Goal: Task Accomplishment & Management: Manage account settings

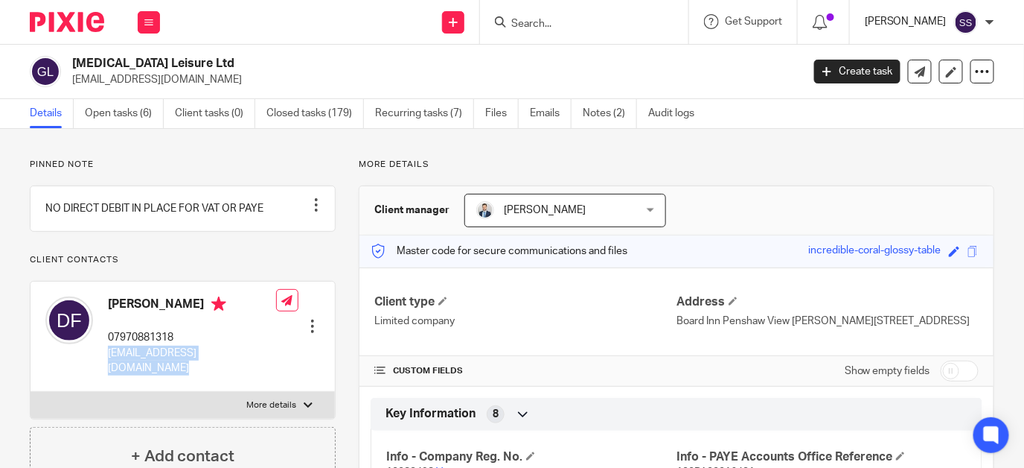
click at [904, 16] on p "[PERSON_NAME]" at bounding box center [906, 21] width 82 height 15
click at [150, 22] on icon at bounding box center [148, 22] width 9 height 9
click at [146, 111] on link "Clients" at bounding box center [146, 113] width 34 height 10
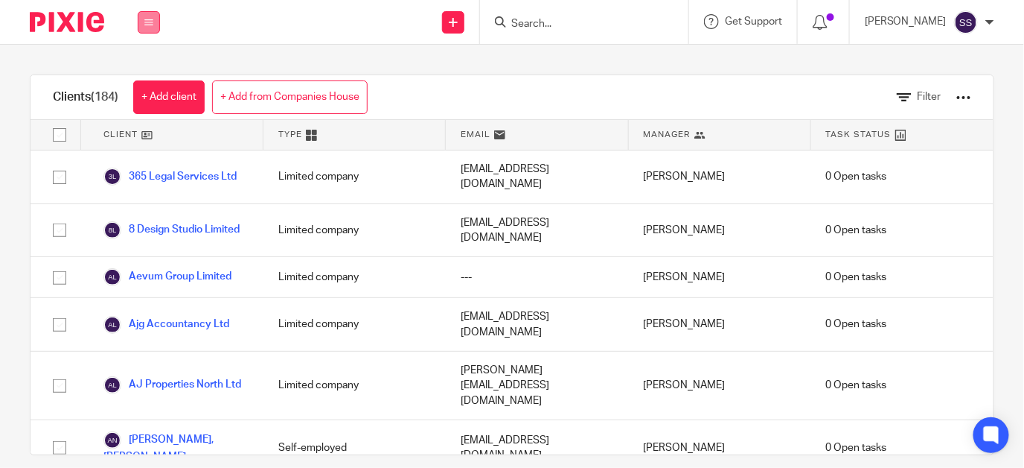
click at [155, 20] on button at bounding box center [149, 22] width 22 height 22
click at [142, 66] on link "Work" at bounding box center [141, 69] width 24 height 10
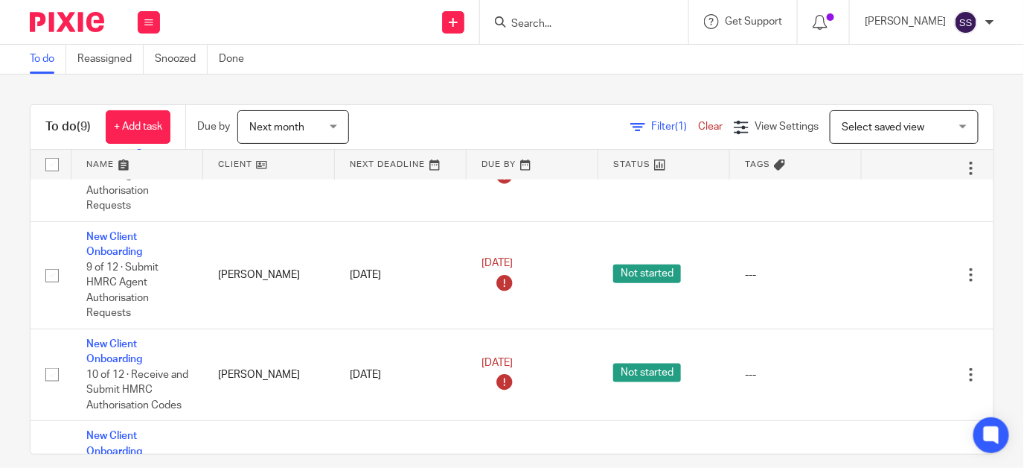
scroll to position [474, 0]
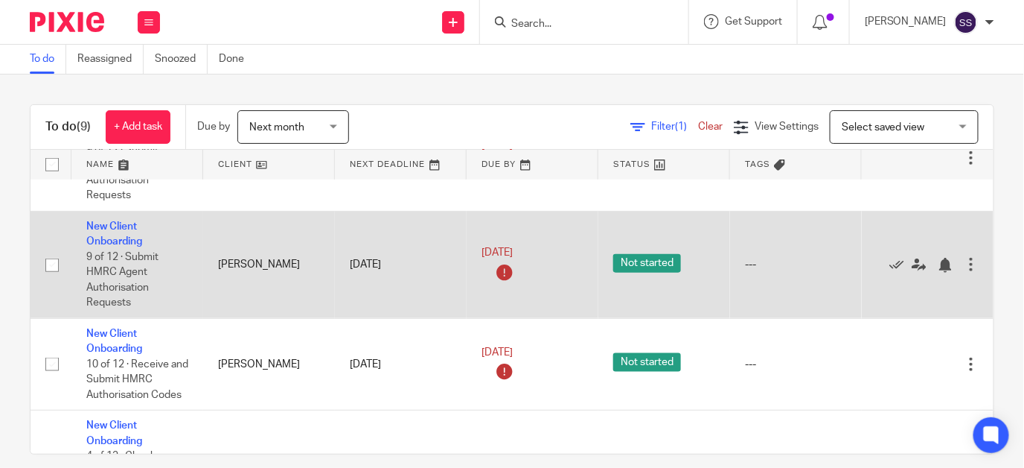
click at [115, 229] on td "New Client Onboarding 9 of 12 · Submit HMRC Agent Authorisation Requests" at bounding box center [137, 264] width 132 height 107
click at [115, 235] on link "New Client Onboarding" at bounding box center [114, 233] width 56 height 25
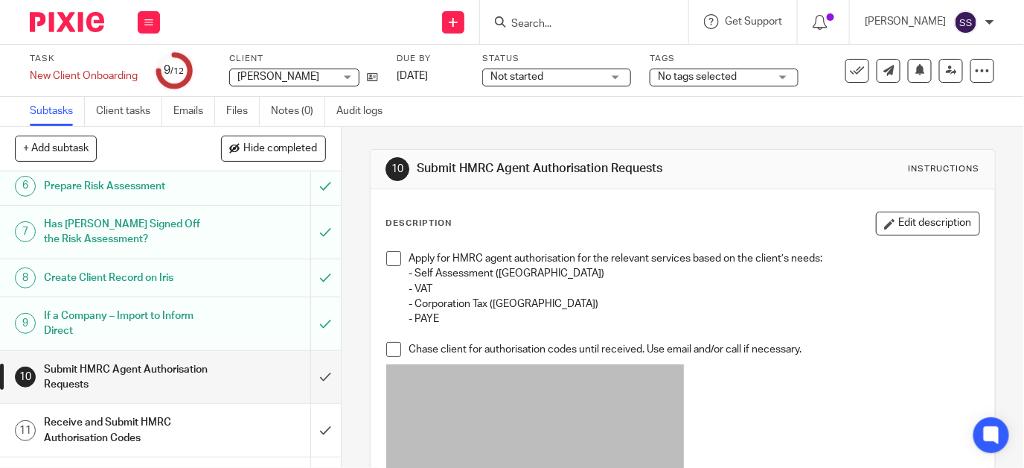
scroll to position [280, 0]
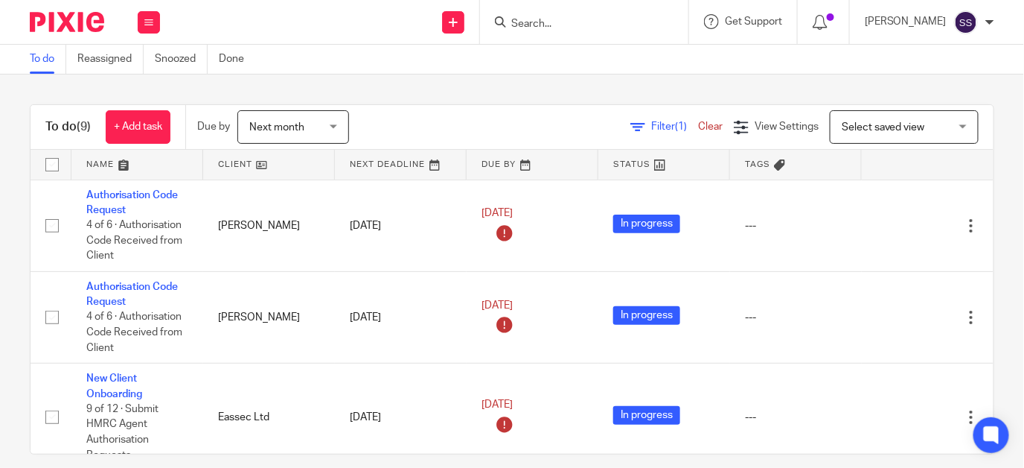
click at [552, 22] on input "Search" at bounding box center [577, 24] width 134 height 13
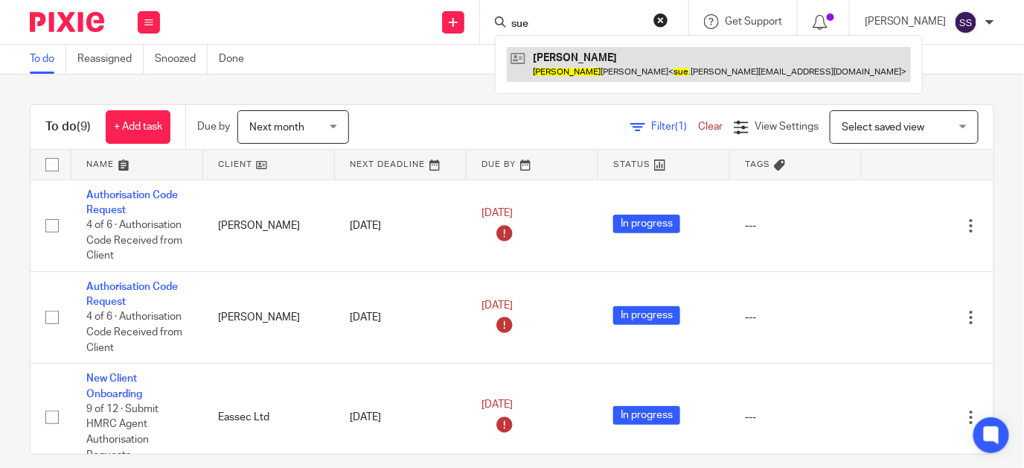
type input "sue"
click at [586, 64] on link at bounding box center [709, 64] width 404 height 34
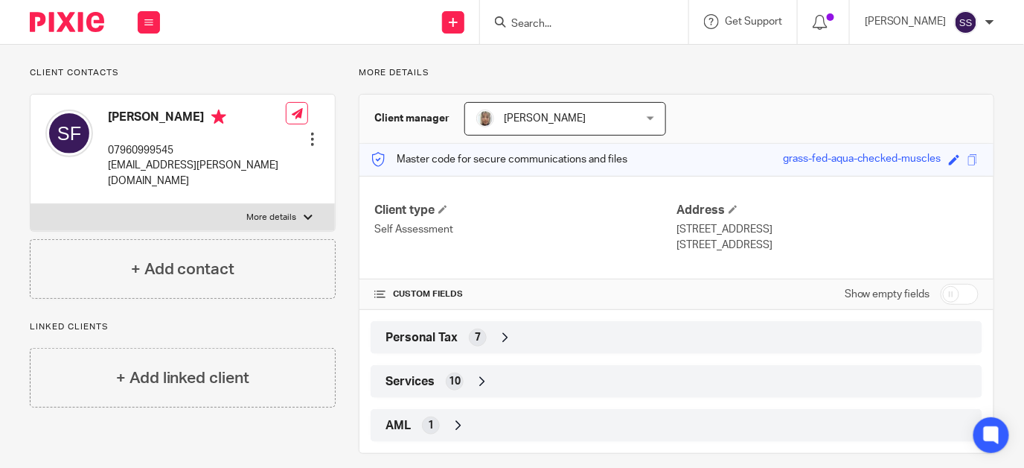
scroll to position [105, 0]
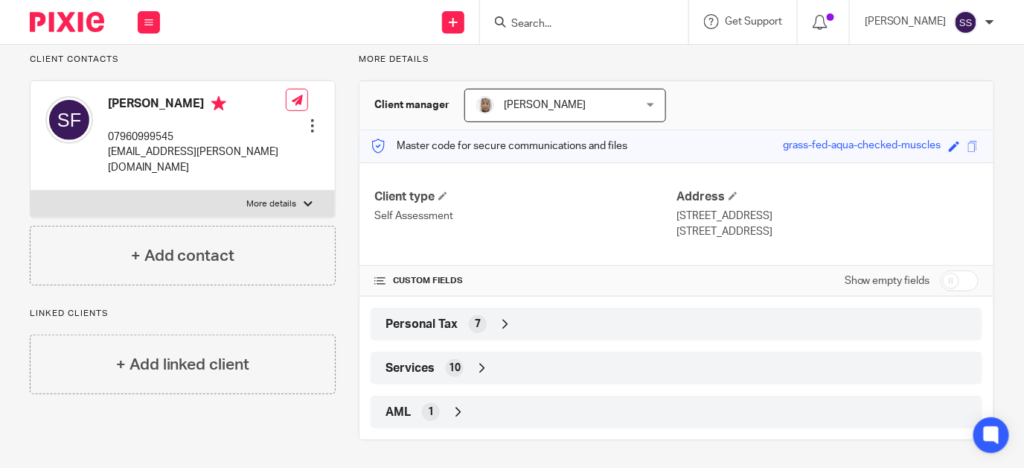
click at [941, 276] on input "checkbox" at bounding box center [960, 280] width 38 height 21
checkbox input "true"
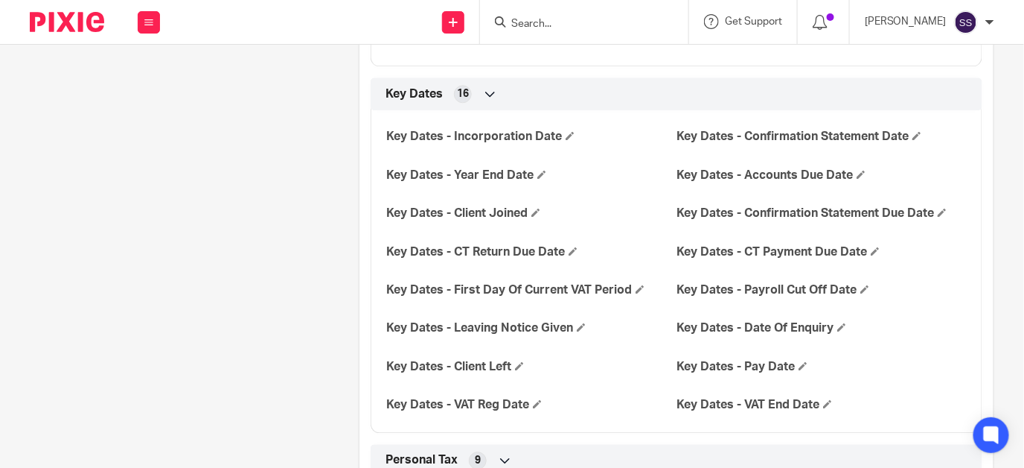
scroll to position [0, 0]
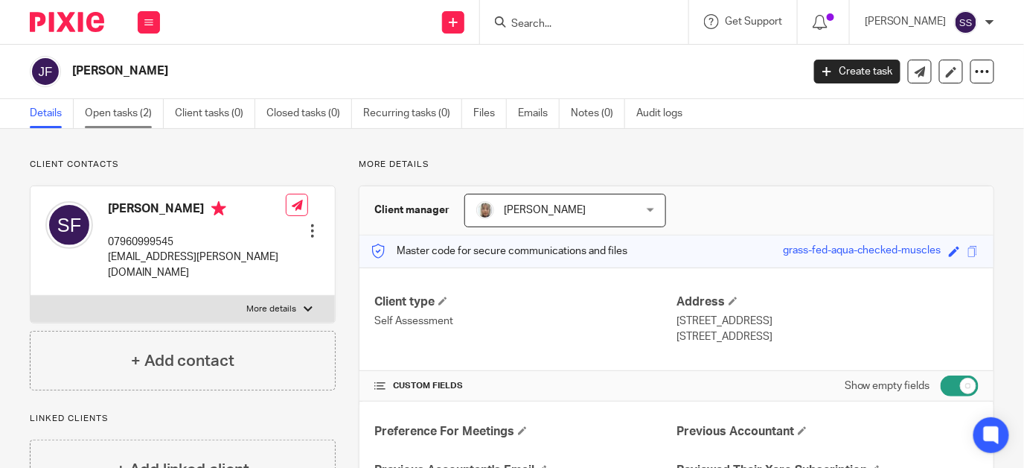
click at [119, 109] on link "Open tasks (2)" at bounding box center [124, 113] width 79 height 29
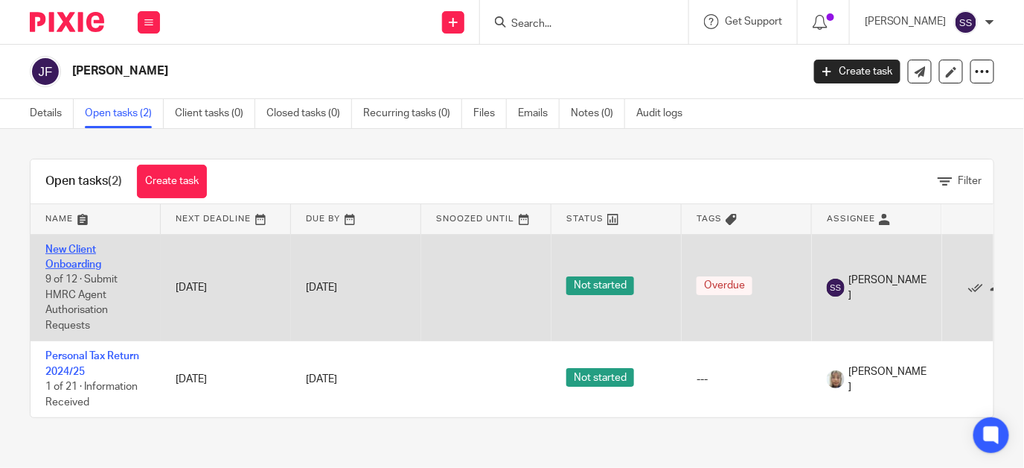
click at [84, 245] on link "New Client Onboarding" at bounding box center [73, 256] width 56 height 25
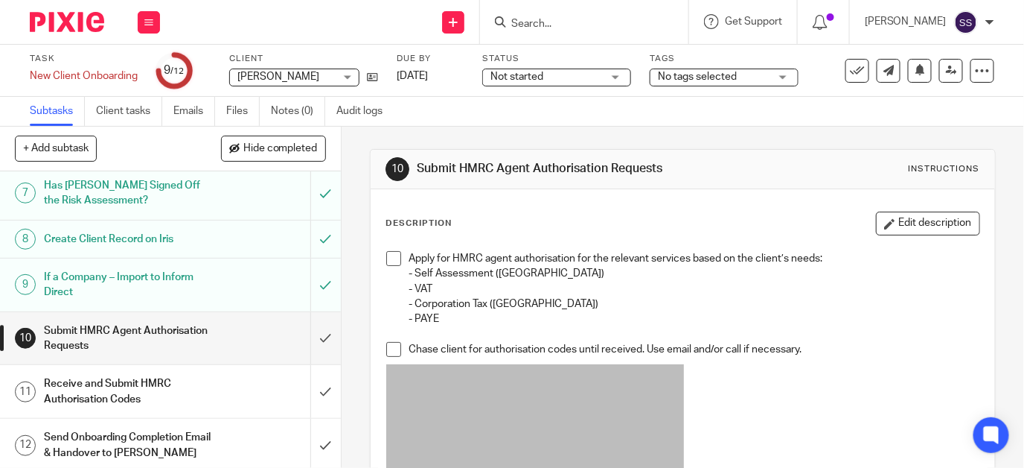
scroll to position [311, 0]
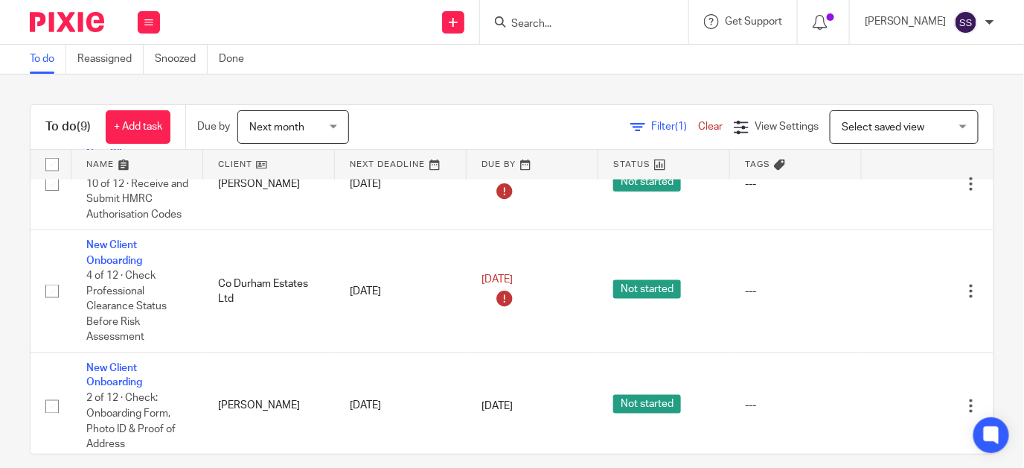
scroll to position [655, 0]
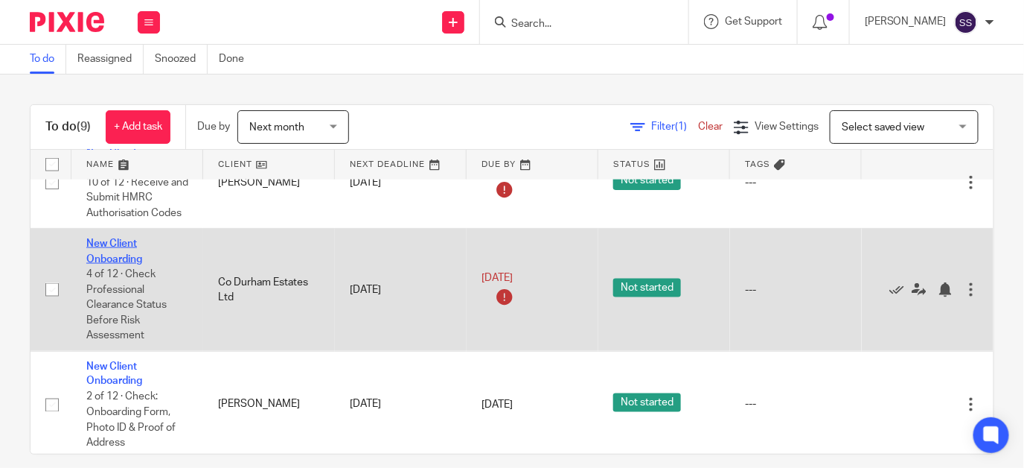
click at [121, 249] on link "New Client Onboarding" at bounding box center [114, 250] width 56 height 25
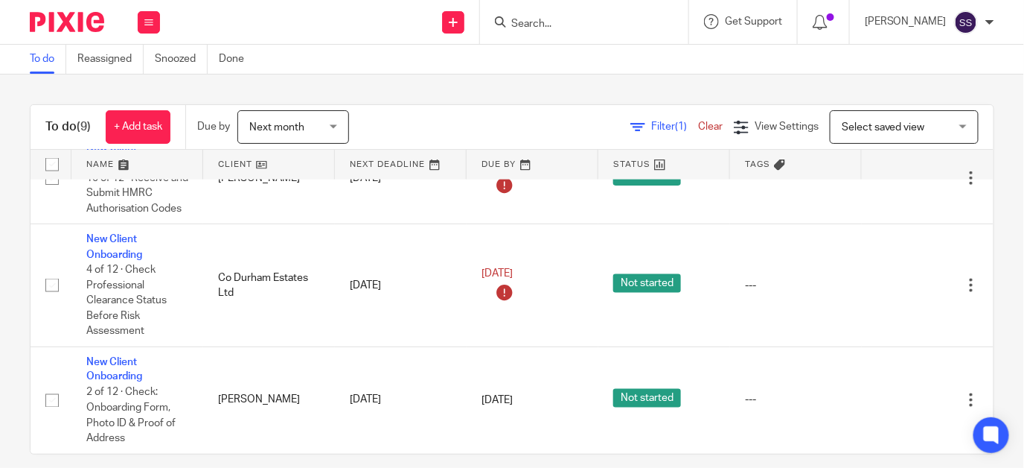
scroll to position [663, 0]
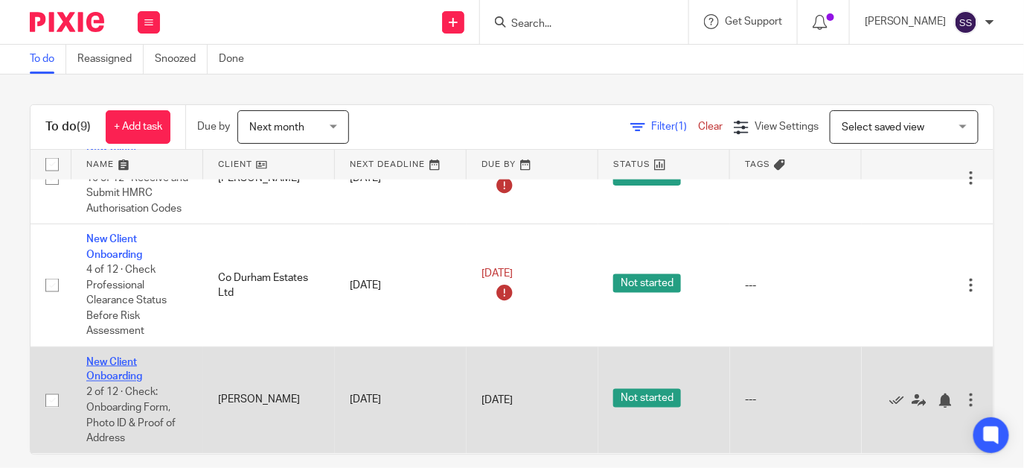
click at [110, 357] on link "New Client Onboarding" at bounding box center [114, 369] width 56 height 25
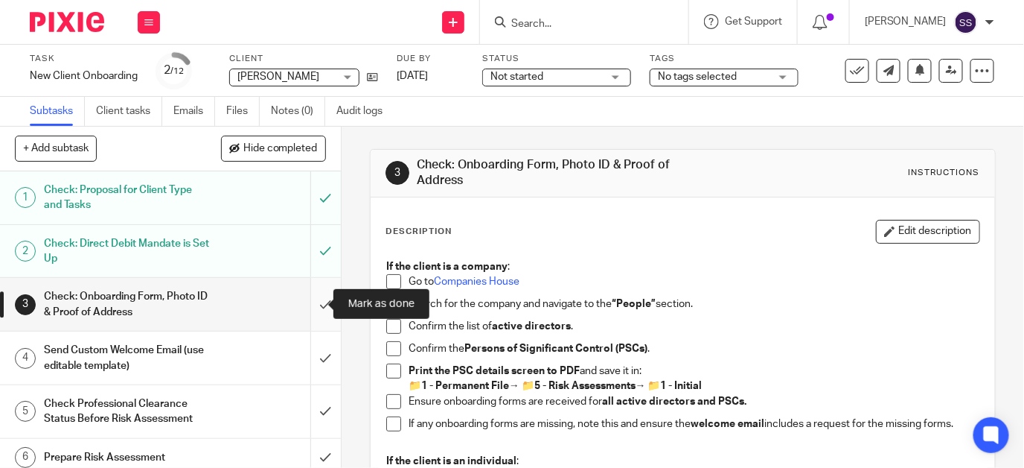
click at [310, 299] on input "submit" at bounding box center [170, 304] width 341 height 53
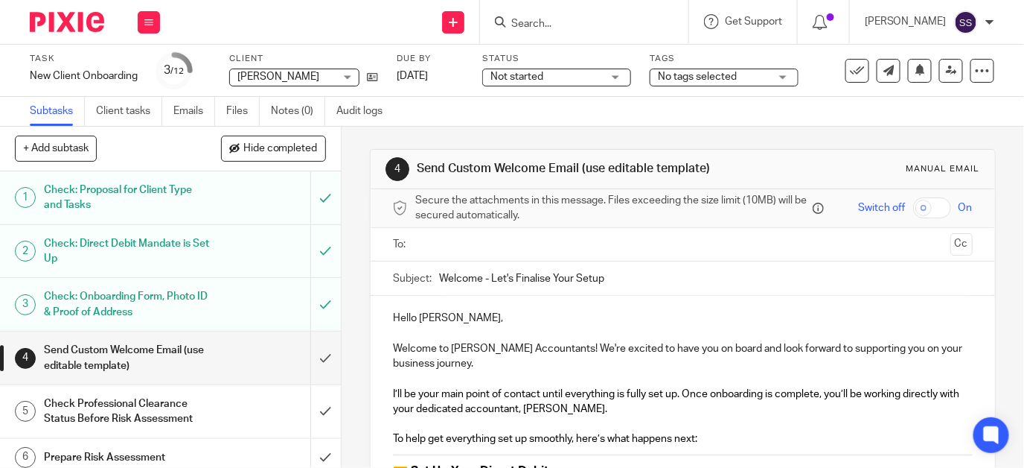
click at [145, 308] on h1 "Check: Onboarding Form, Photo ID & Proof of Address" at bounding box center [128, 304] width 168 height 38
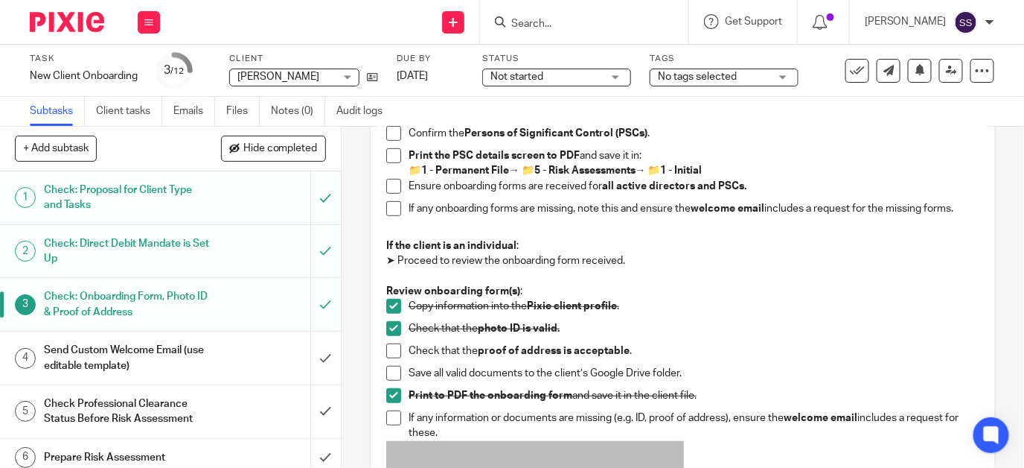
scroll to position [240, 0]
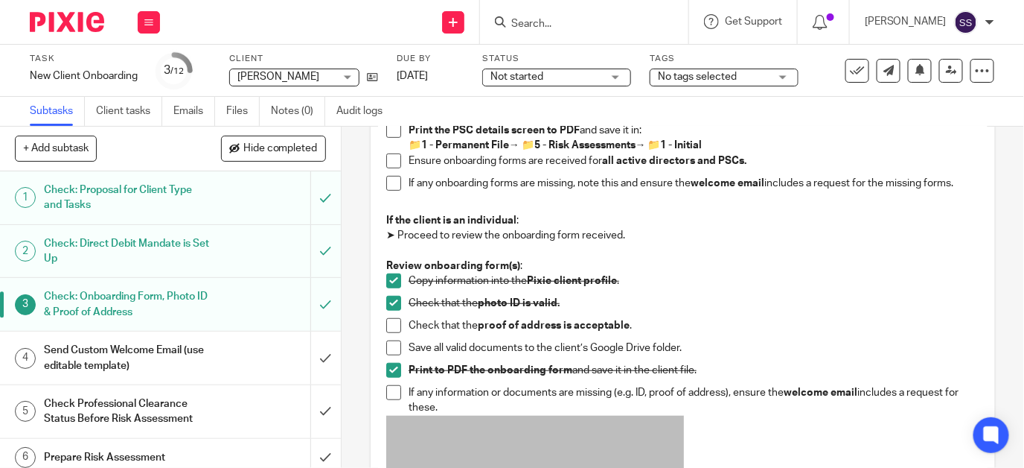
click at [387, 326] on span at bounding box center [393, 325] width 15 height 15
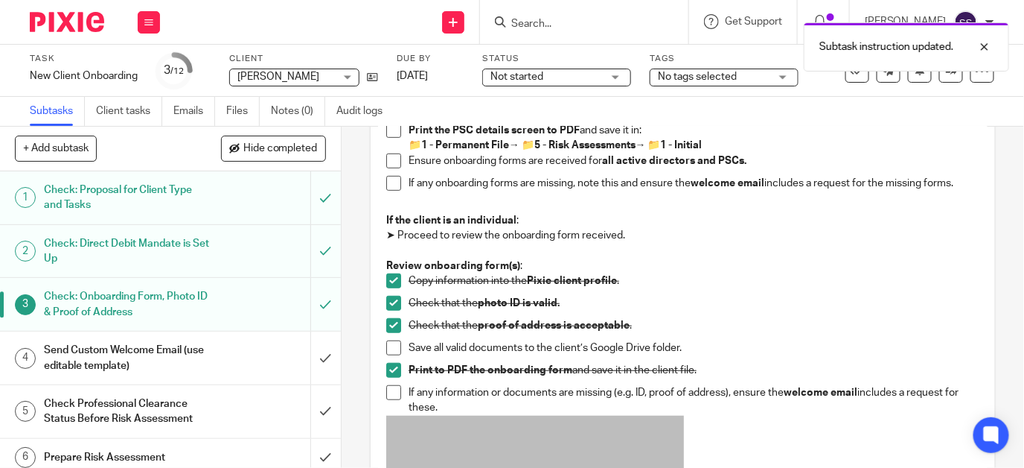
click at [386, 347] on span at bounding box center [393, 347] width 15 height 15
click at [386, 391] on span at bounding box center [393, 392] width 15 height 15
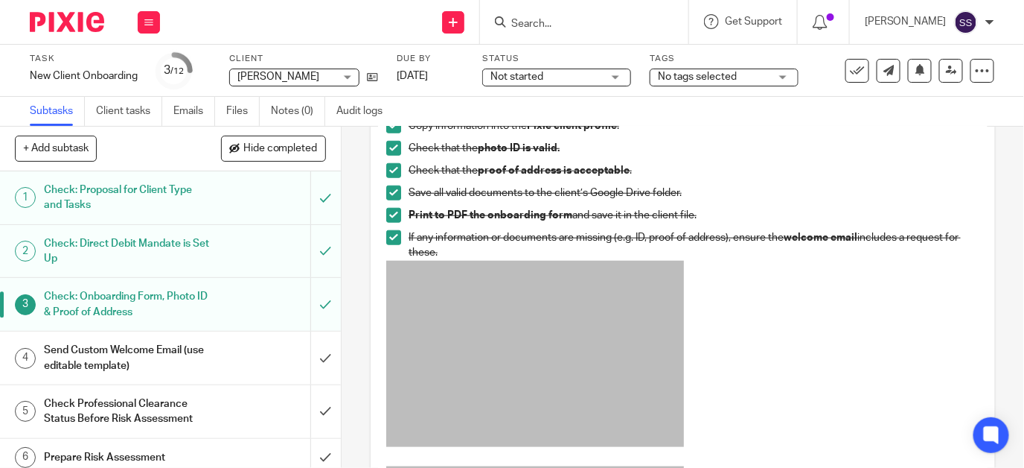
scroll to position [404, 0]
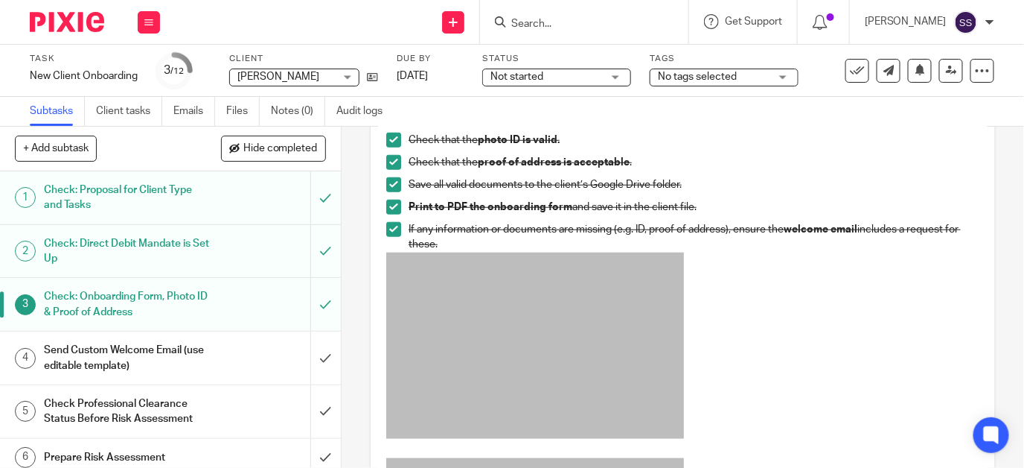
click at [97, 348] on h1 "Send Custom Welcome Email (use editable template)" at bounding box center [128, 358] width 168 height 38
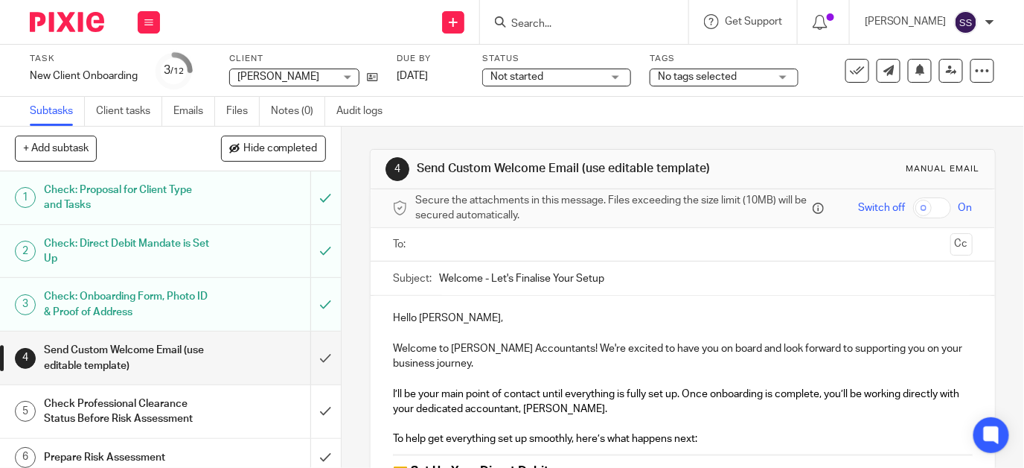
click at [425, 252] on input "text" at bounding box center [683, 244] width 524 height 17
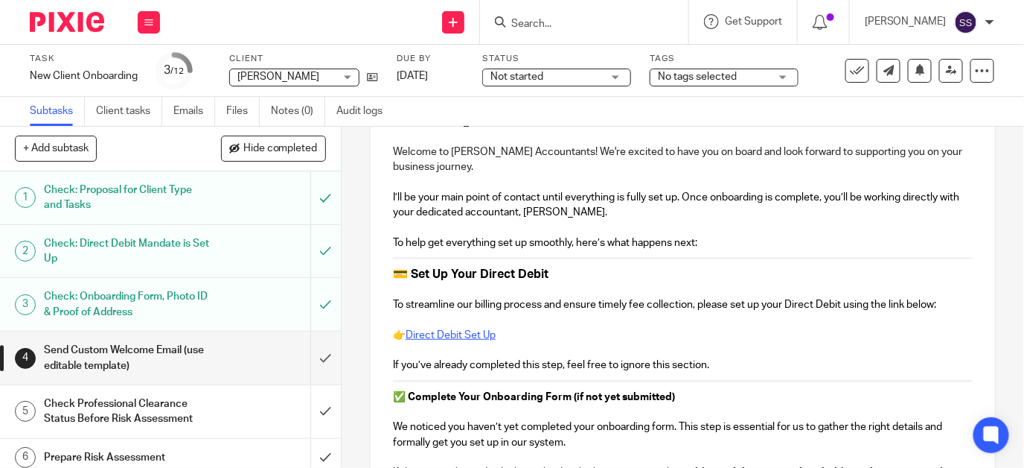
scroll to position [209, 0]
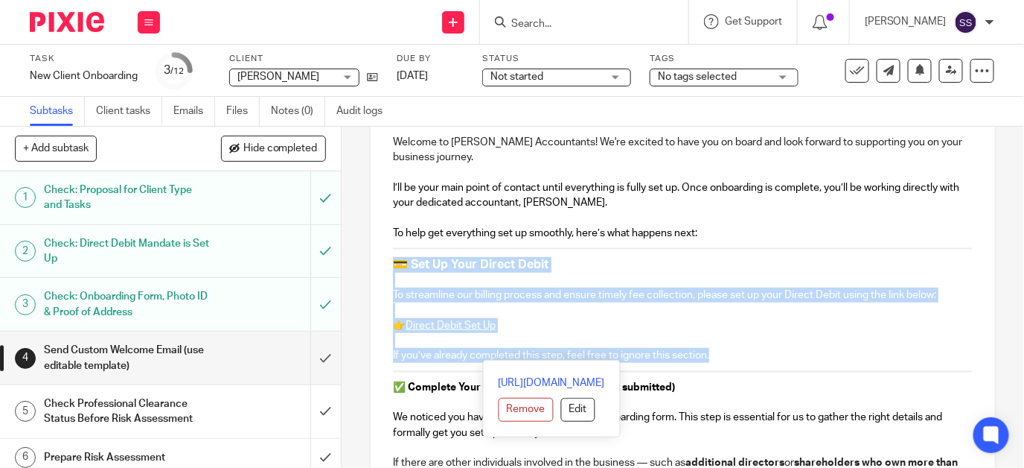
drag, startPoint x: 392, startPoint y: 270, endPoint x: 718, endPoint y: 364, distance: 338.6
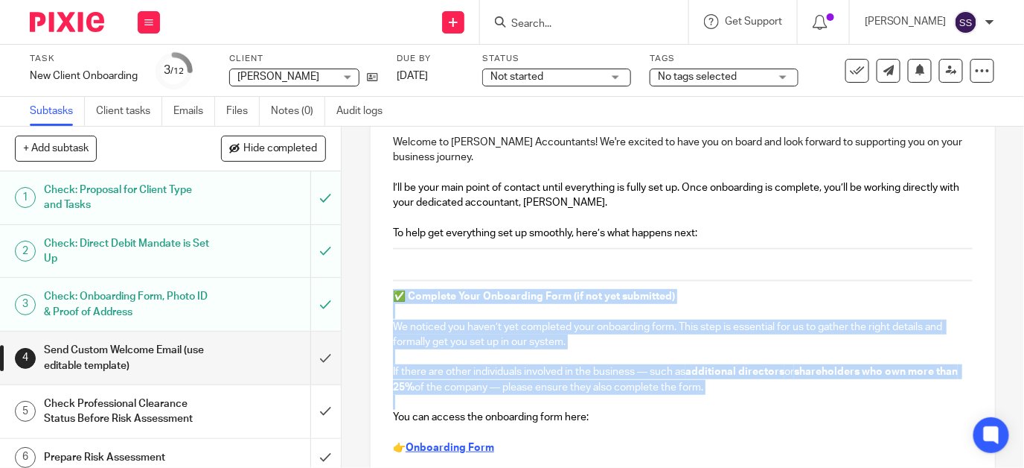
drag, startPoint x: 391, startPoint y: 299, endPoint x: 730, endPoint y: 408, distance: 356.7
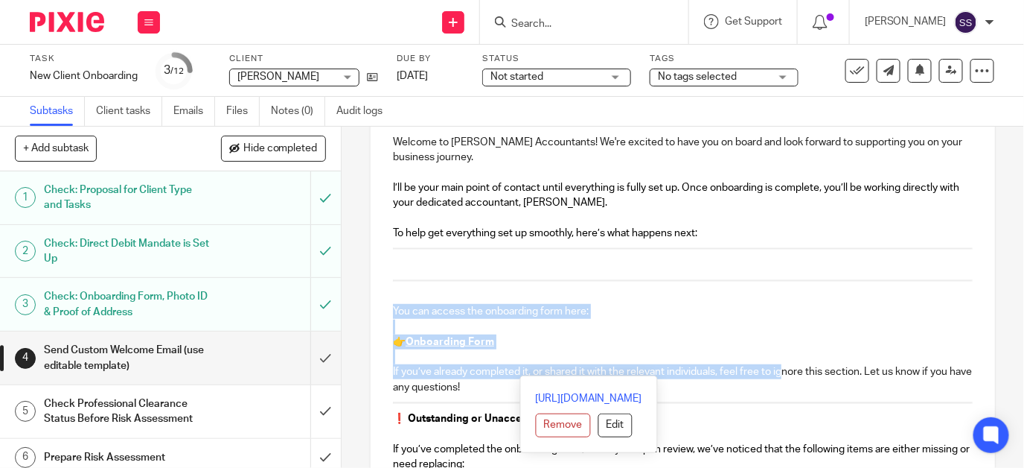
drag, startPoint x: 383, startPoint y: 313, endPoint x: 780, endPoint y: 381, distance: 403.3
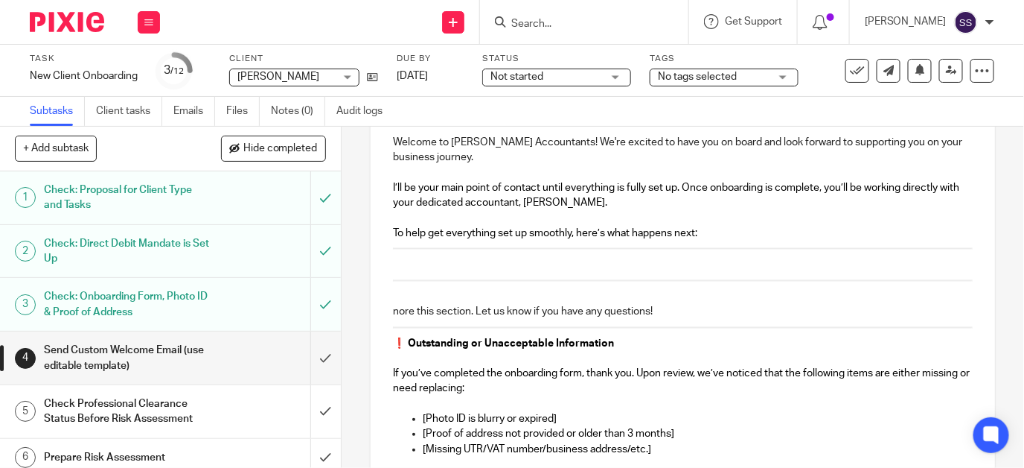
click at [393, 270] on h3 at bounding box center [683, 265] width 580 height 16
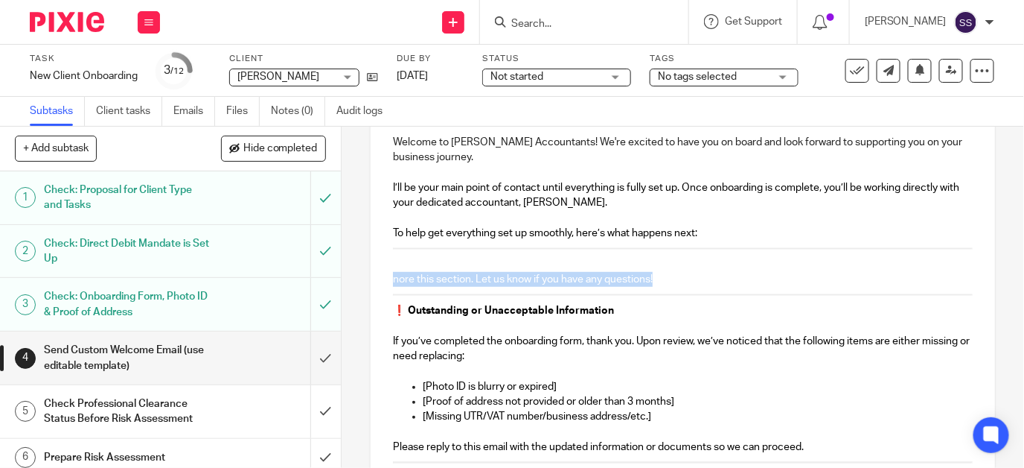
drag, startPoint x: 386, startPoint y: 284, endPoint x: 659, endPoint y: 293, distance: 273.4
click at [659, 293] on div "Hello Paul, Welcome to Waite Accountants! We're excited to have you on board an…" at bounding box center [683, 468] width 625 height 758
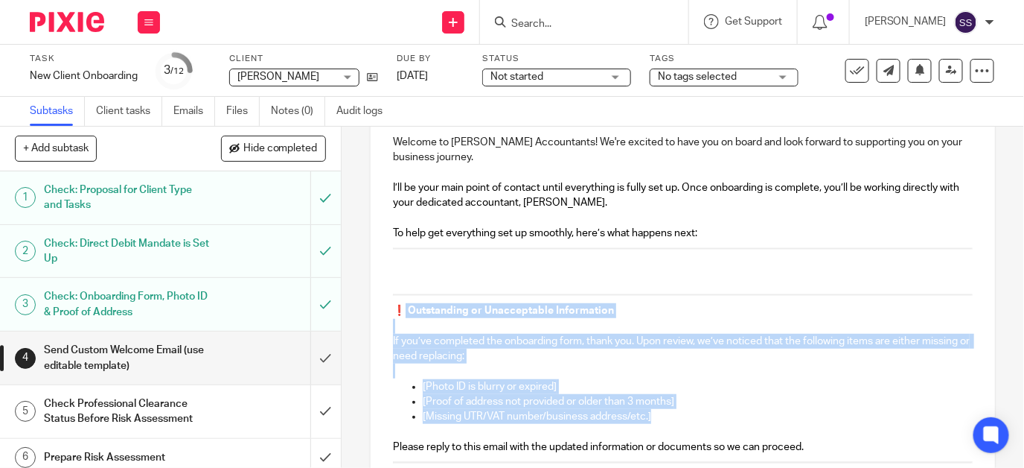
drag, startPoint x: 398, startPoint y: 309, endPoint x: 698, endPoint y: 418, distance: 319.1
click at [698, 418] on div "Hello Paul, Welcome to Waite Accountants! We're excited to have you on board an…" at bounding box center [683, 468] width 625 height 758
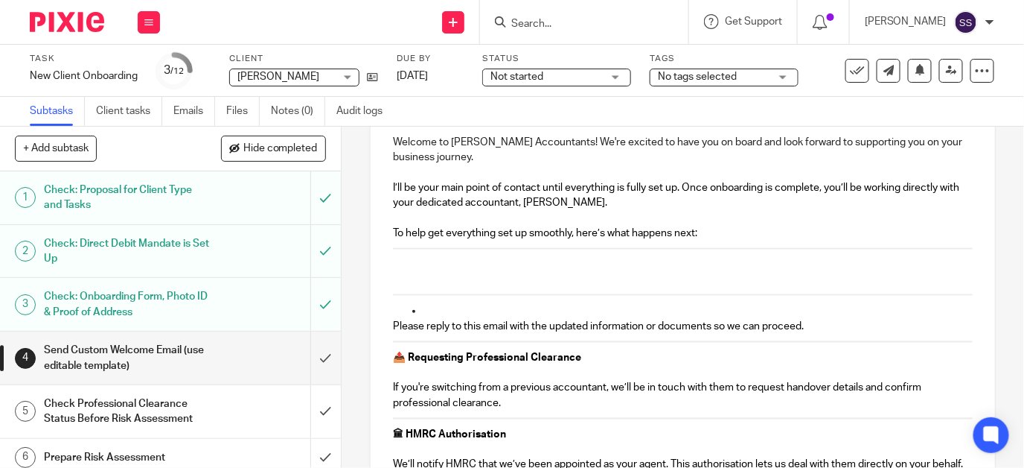
click at [423, 316] on p at bounding box center [698, 310] width 550 height 15
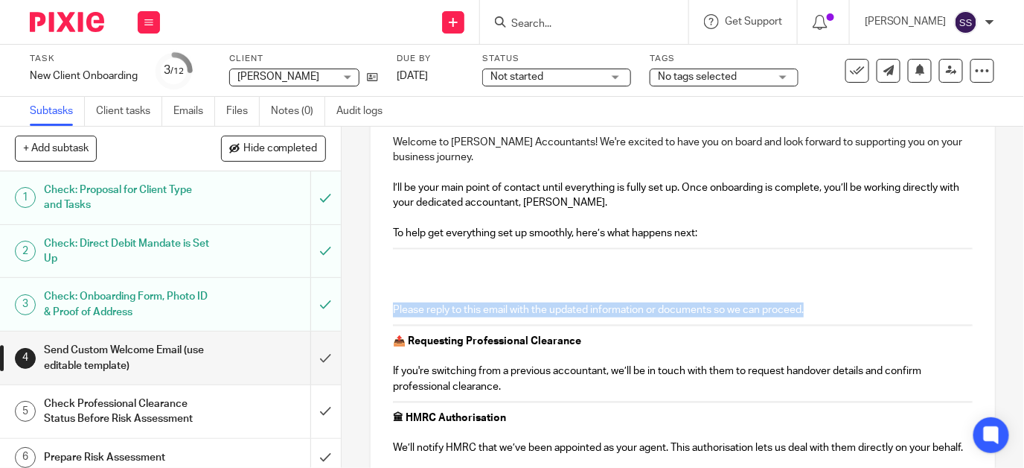
drag, startPoint x: 386, startPoint y: 308, endPoint x: 811, endPoint y: 319, distance: 424.5
click at [811, 319] on div "Hello Paul, Welcome to Waite Accountants! We're excited to have you on board an…" at bounding box center [683, 399] width 625 height 621
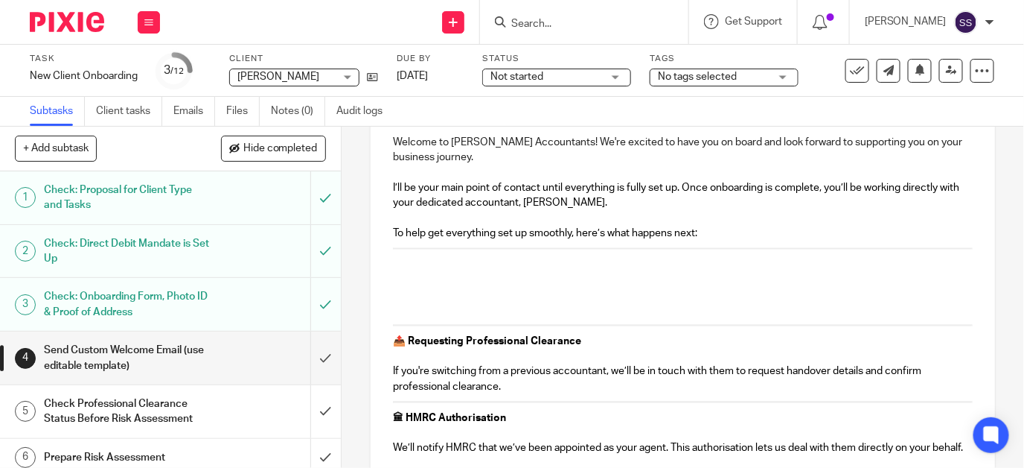
click at [497, 262] on div "Hello Paul, Welcome to Waite Accountants! We're excited to have you on board an…" at bounding box center [683, 399] width 625 height 621
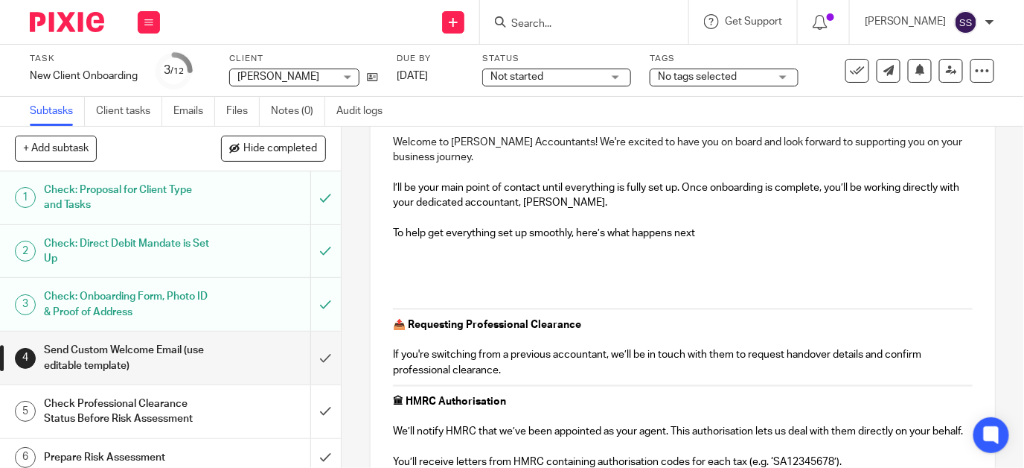
click at [401, 299] on p at bounding box center [683, 293] width 580 height 15
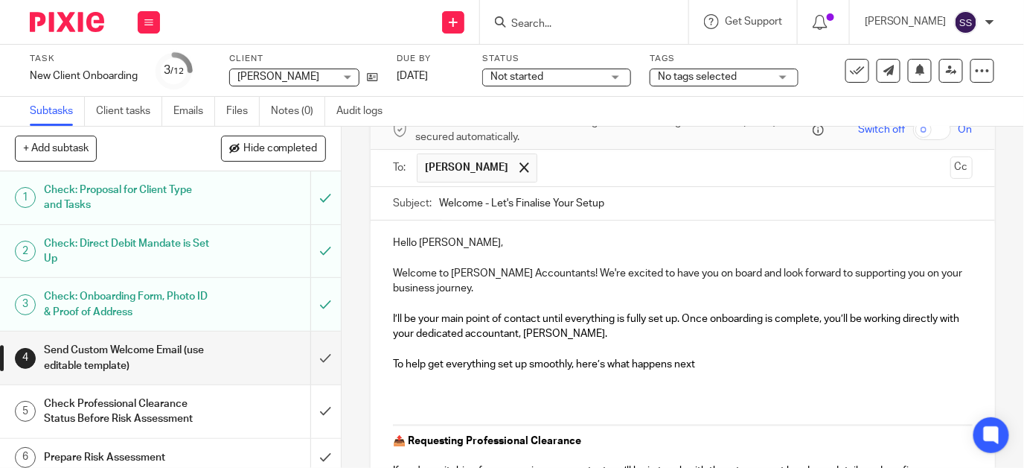
click at [395, 393] on p at bounding box center [683, 393] width 580 height 15
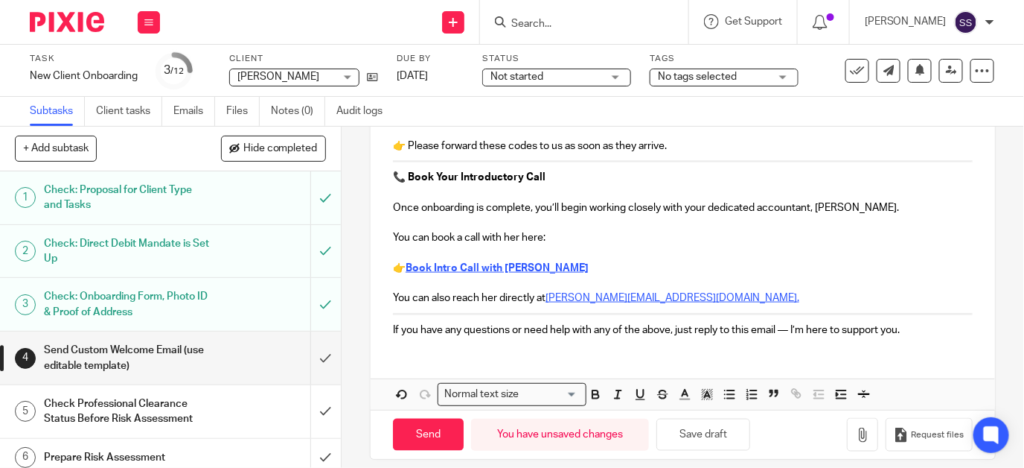
scroll to position [558, 0]
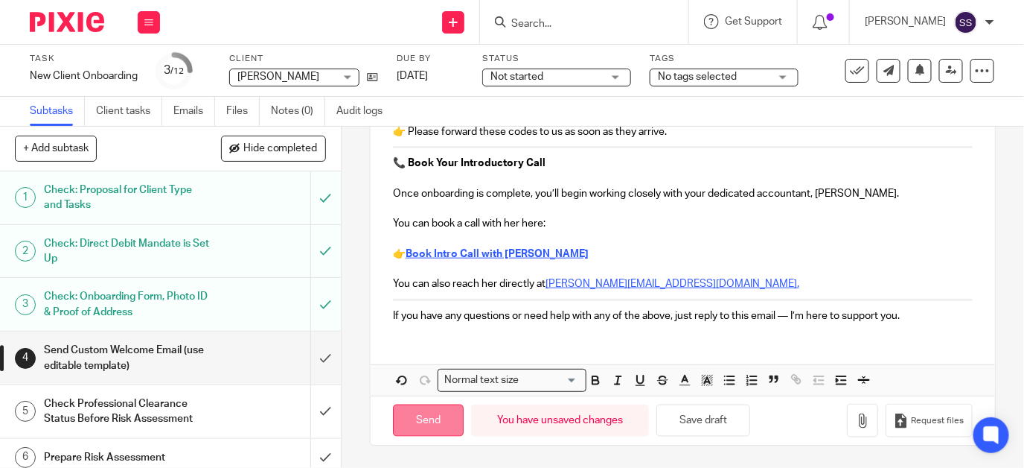
click at [431, 415] on input "Send" at bounding box center [428, 420] width 71 height 32
type input "Sent"
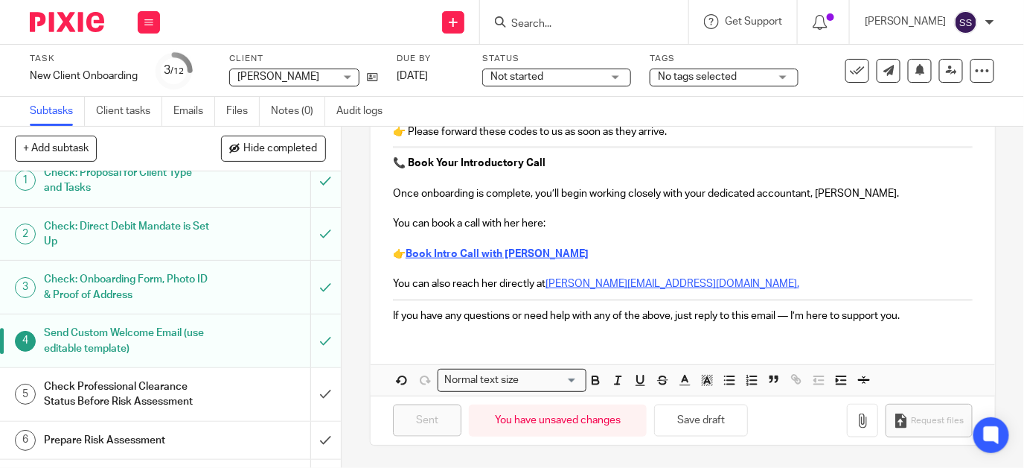
scroll to position [0, 0]
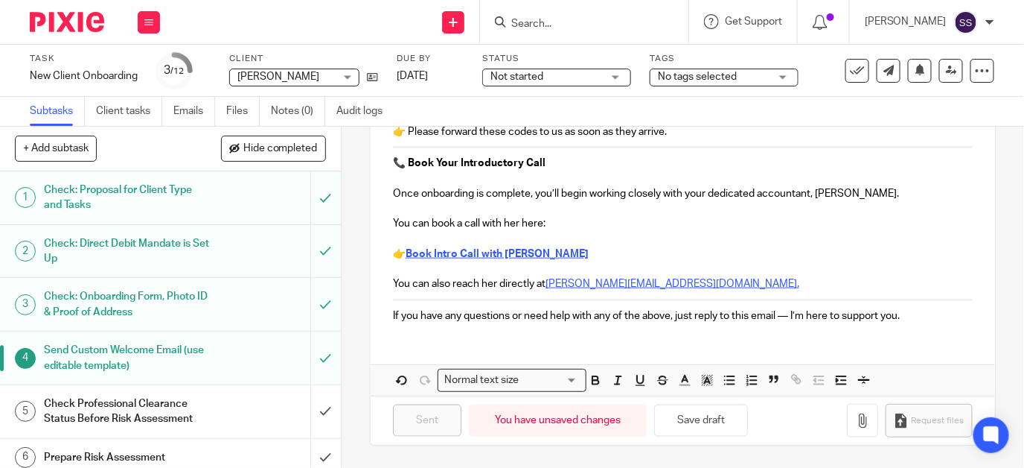
click at [49, 110] on link "Subtasks" at bounding box center [57, 111] width 55 height 29
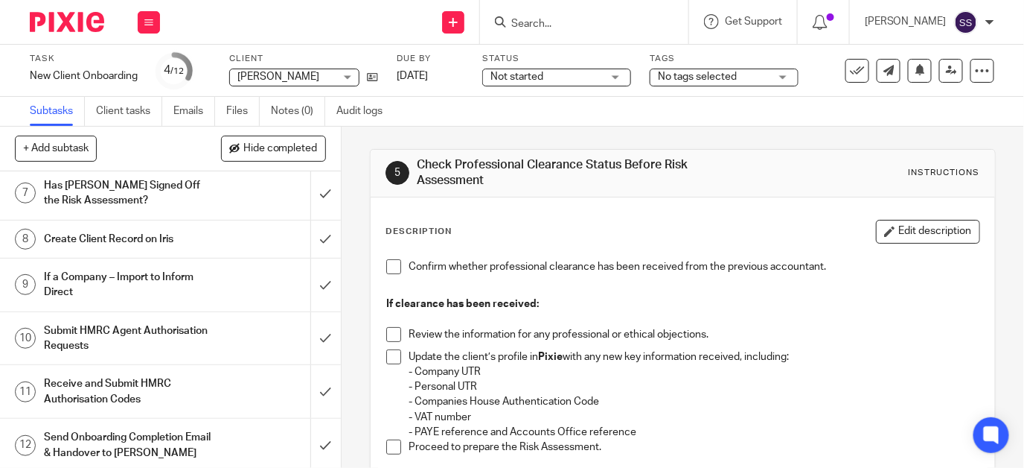
scroll to position [311, 0]
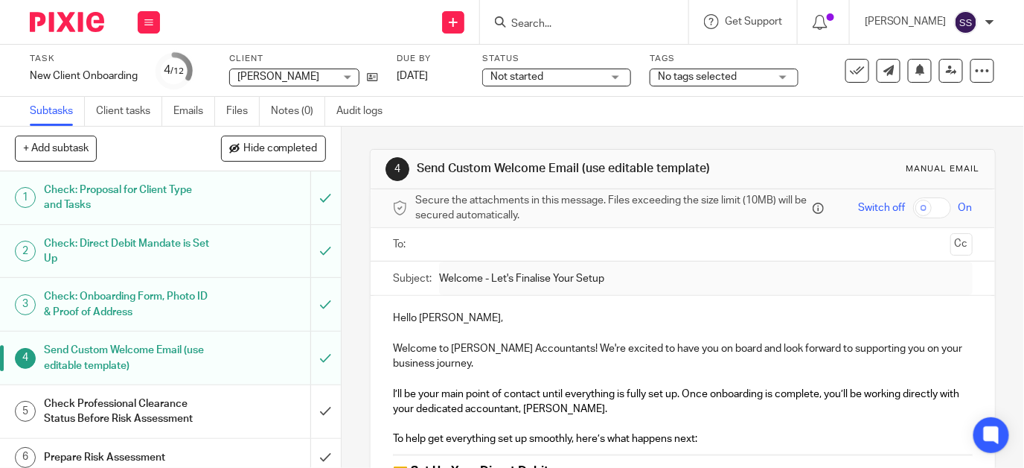
click at [558, 20] on input "Search" at bounding box center [577, 24] width 134 height 13
type input "["
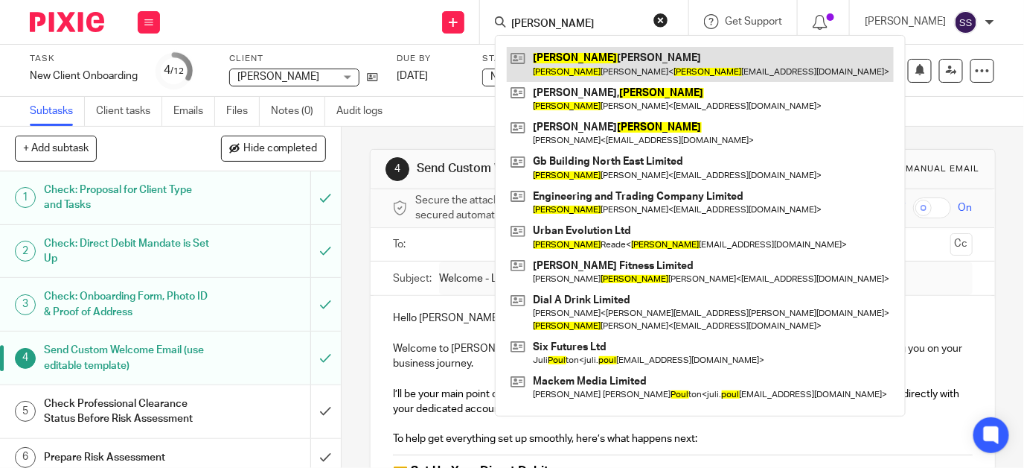
type input "PAUL"
click at [621, 64] on link at bounding box center [700, 64] width 387 height 34
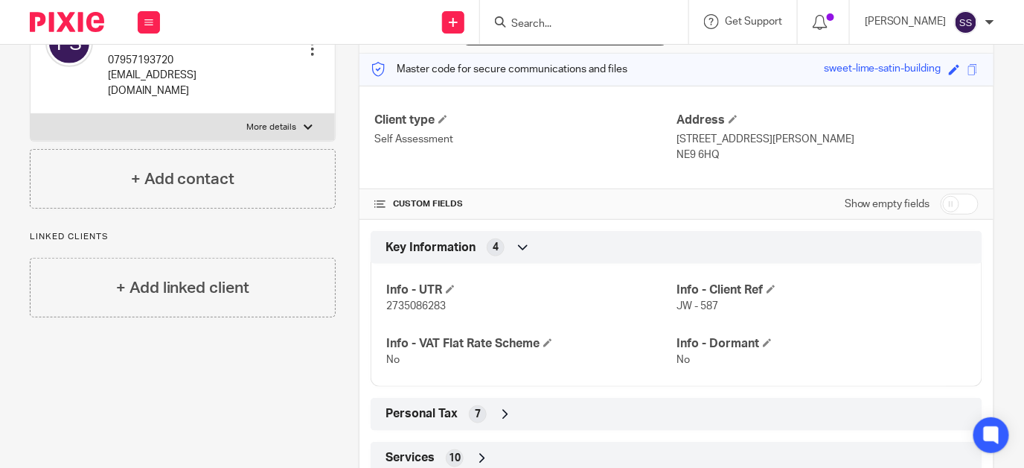
scroll to position [272, 0]
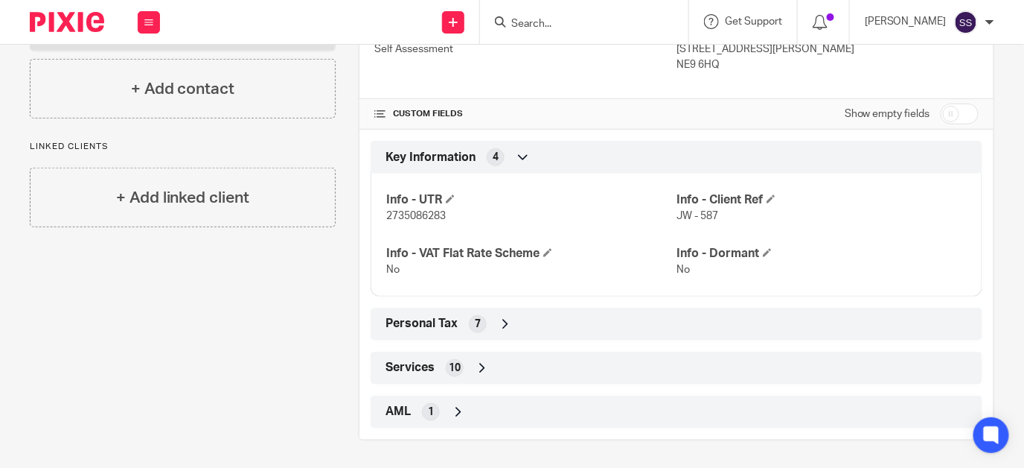
click at [941, 116] on input "checkbox" at bounding box center [960, 113] width 38 height 21
checkbox input "true"
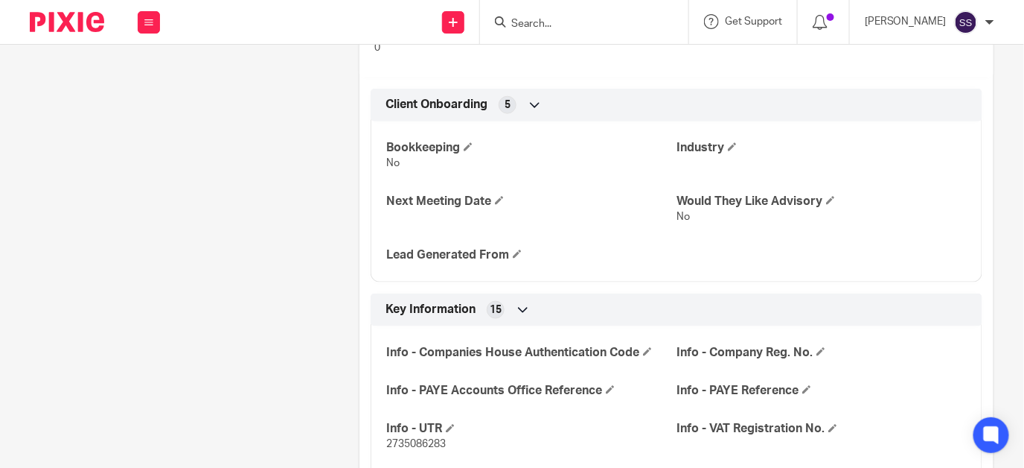
scroll to position [0, 0]
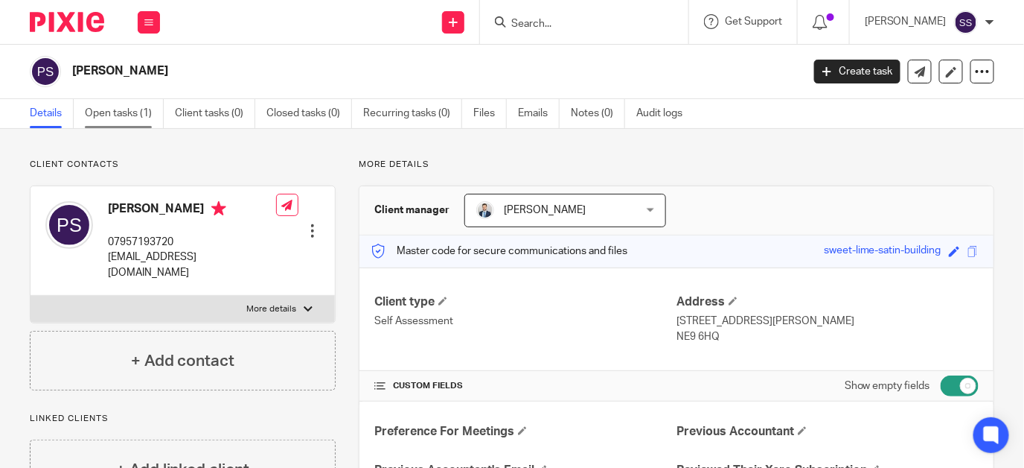
click at [110, 110] on link "Open tasks (1)" at bounding box center [124, 113] width 79 height 29
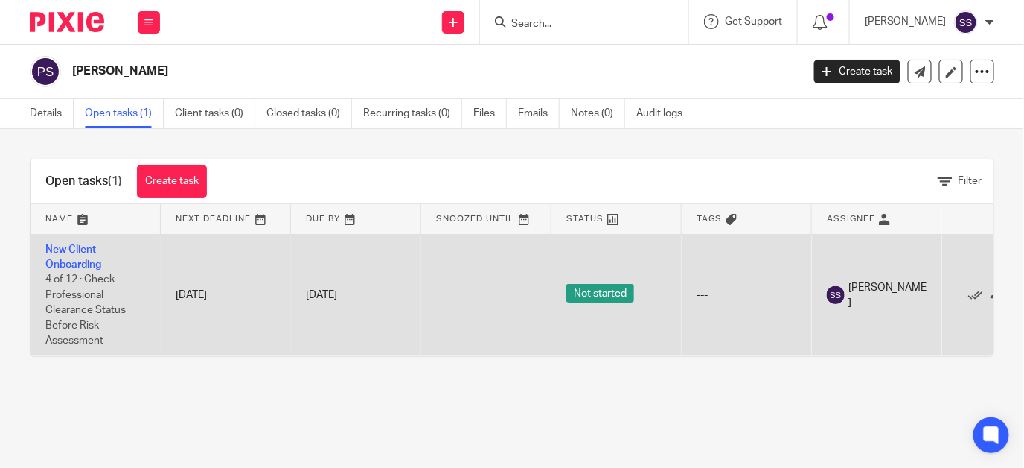
click at [76, 295] on span "4 of 12 · Check Professional Clearance Status Before Risk Assessment" at bounding box center [85, 309] width 80 height 71
click at [75, 258] on link "New Client Onboarding" at bounding box center [73, 256] width 56 height 25
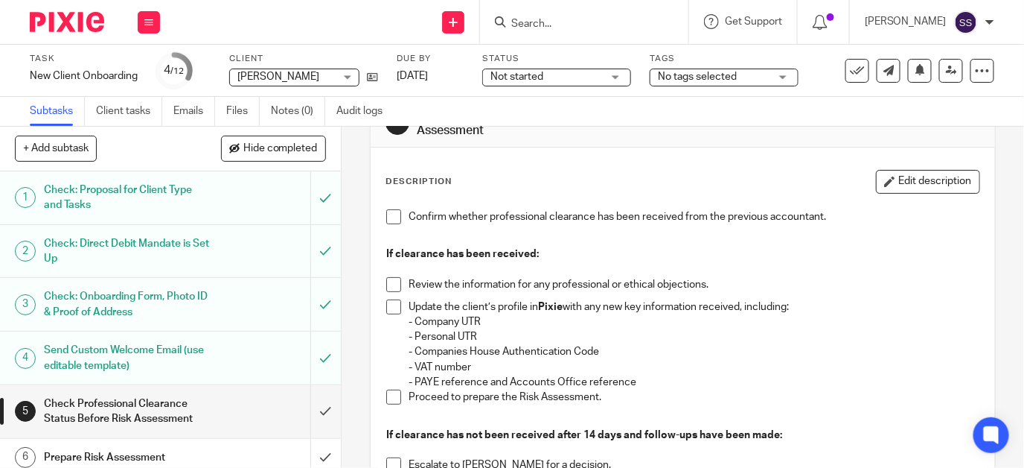
scroll to position [51, 0]
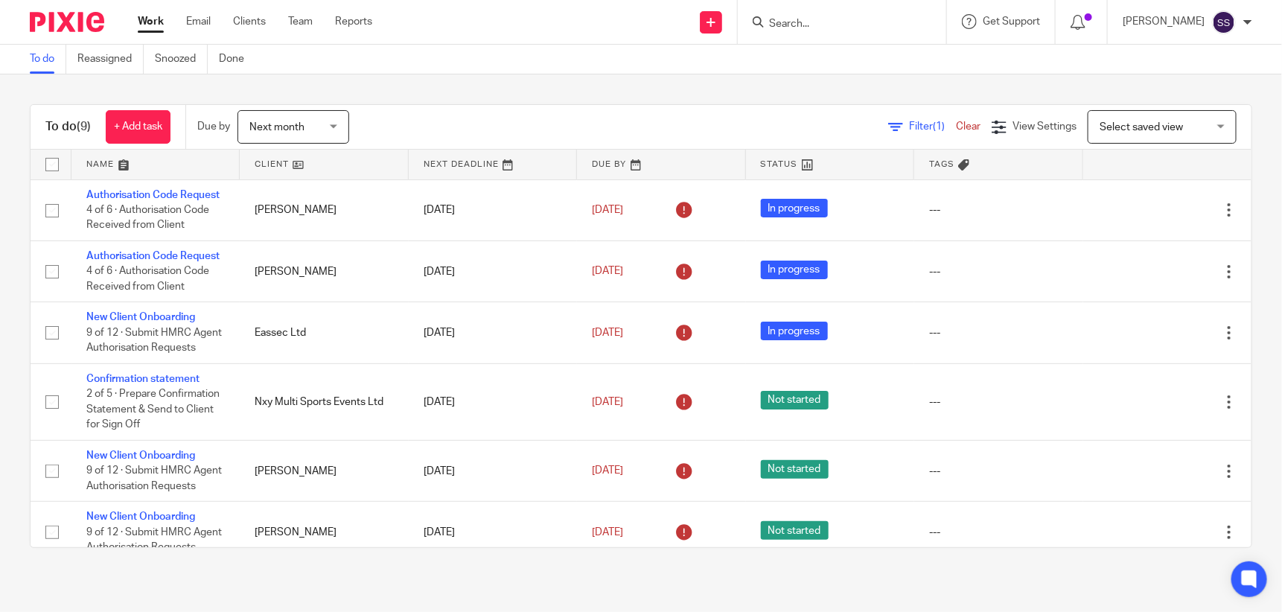
click at [844, 19] on input "Search" at bounding box center [835, 24] width 134 height 13
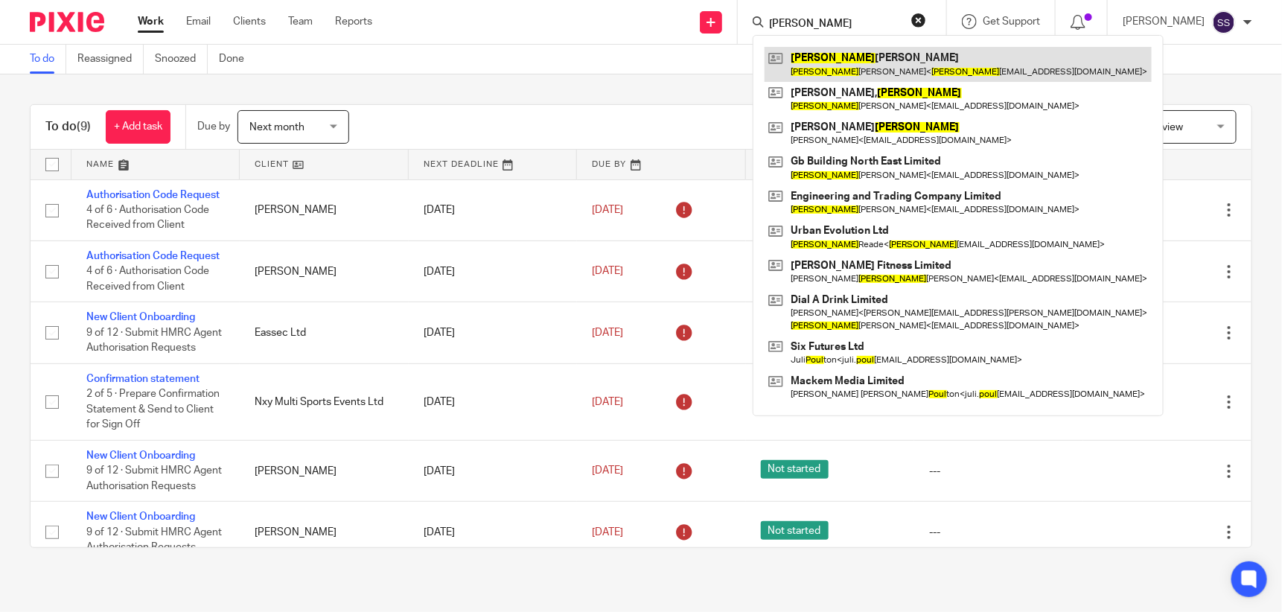
type input "[PERSON_NAME]"
click at [839, 51] on link at bounding box center [958, 64] width 387 height 34
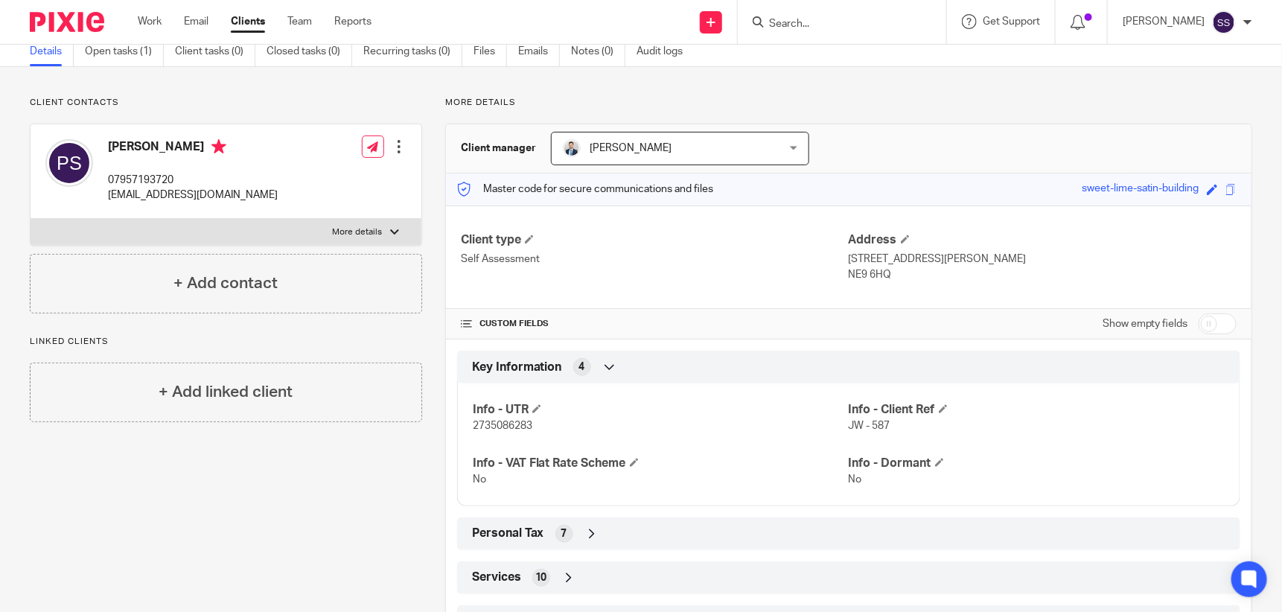
scroll to position [63, 0]
click at [1199, 315] on input "checkbox" at bounding box center [1218, 323] width 38 height 21
checkbox input "true"
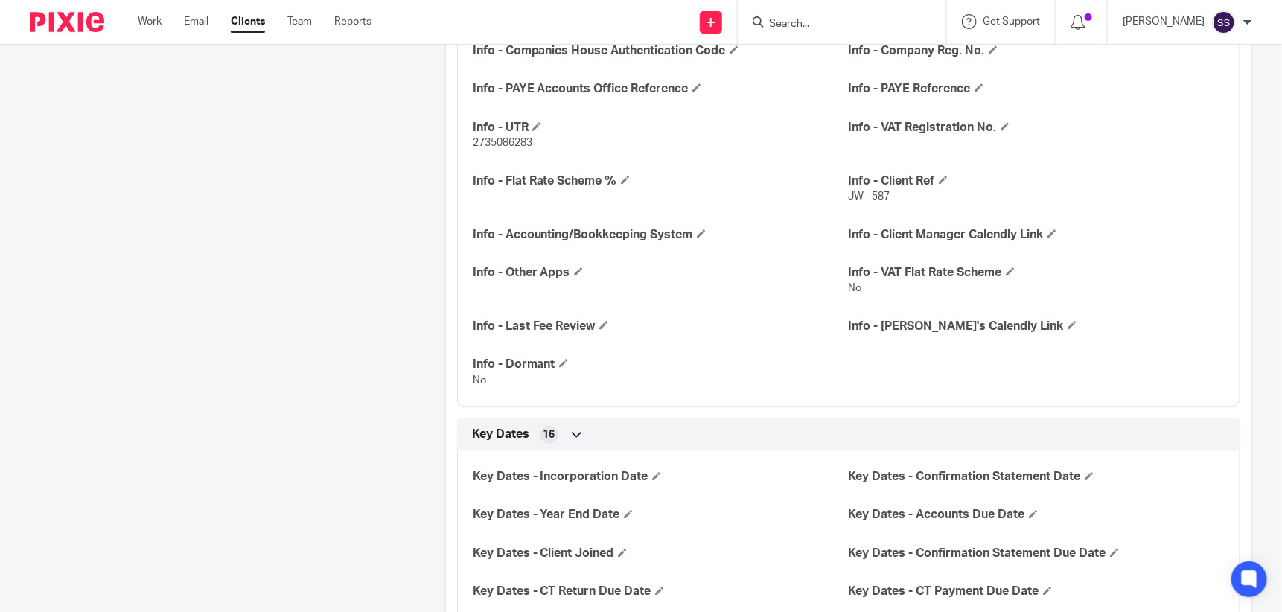
scroll to position [790, 0]
